Goal: Find specific page/section: Find specific page/section

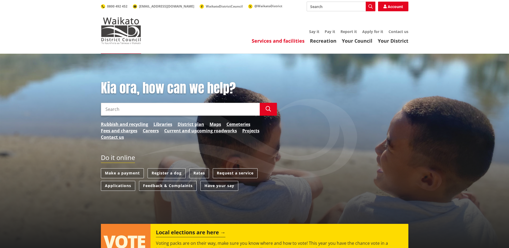
click at [291, 41] on link "Services and facilities" at bounding box center [278, 41] width 53 height 6
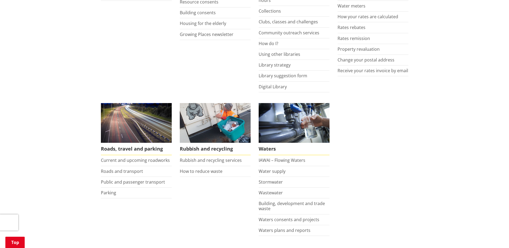
scroll to position [322, 0]
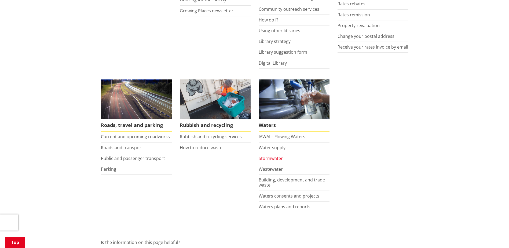
click at [268, 159] on link "Stormwater" at bounding box center [271, 158] width 24 height 6
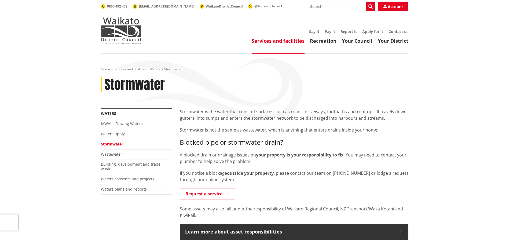
click at [330, 5] on input "Search" at bounding box center [341, 7] width 69 height 10
type input "maps"
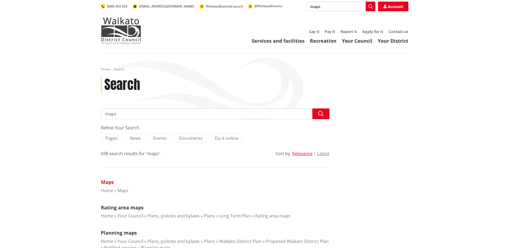
click at [105, 183] on link "Maps" at bounding box center [107, 182] width 13 height 6
